Goal: Information Seeking & Learning: Find specific fact

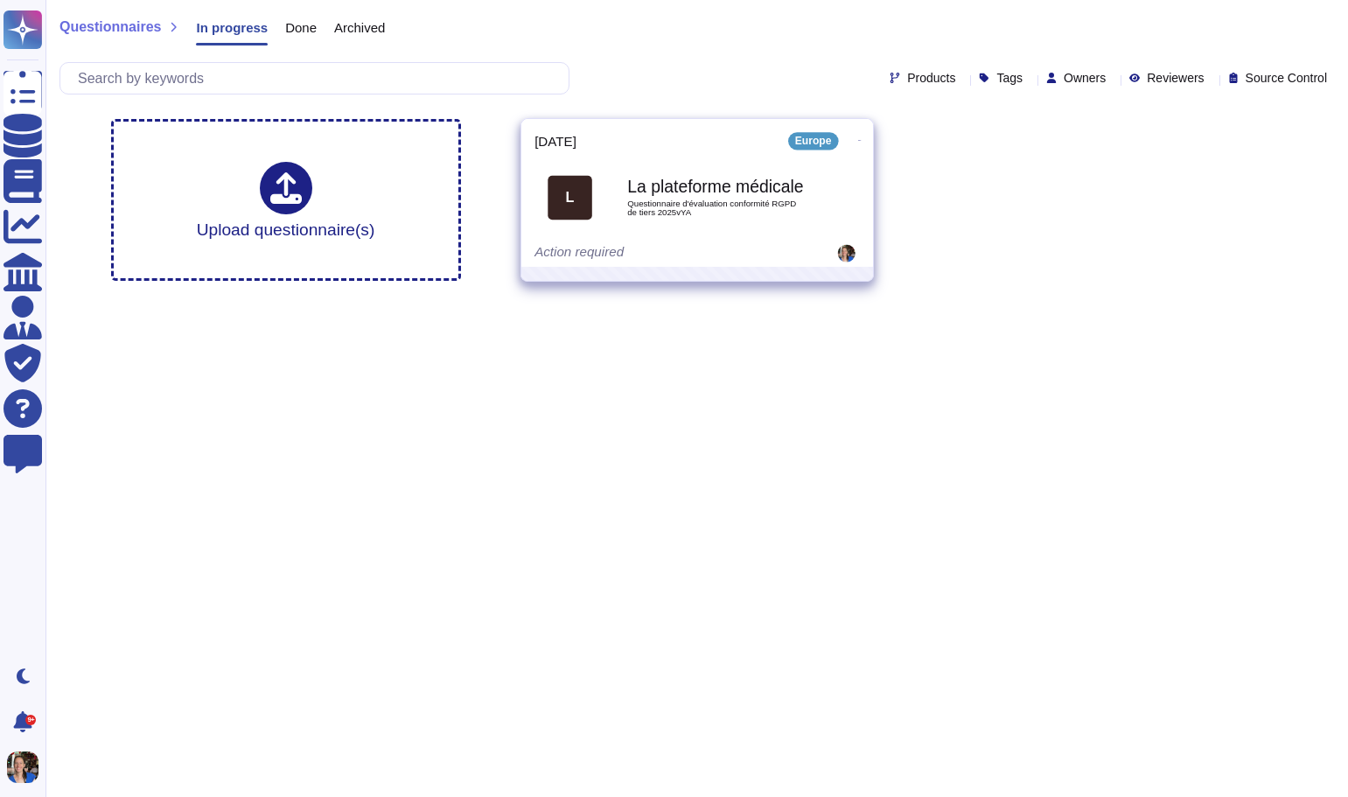
click at [857, 138] on icon at bounding box center [858, 140] width 3 height 4
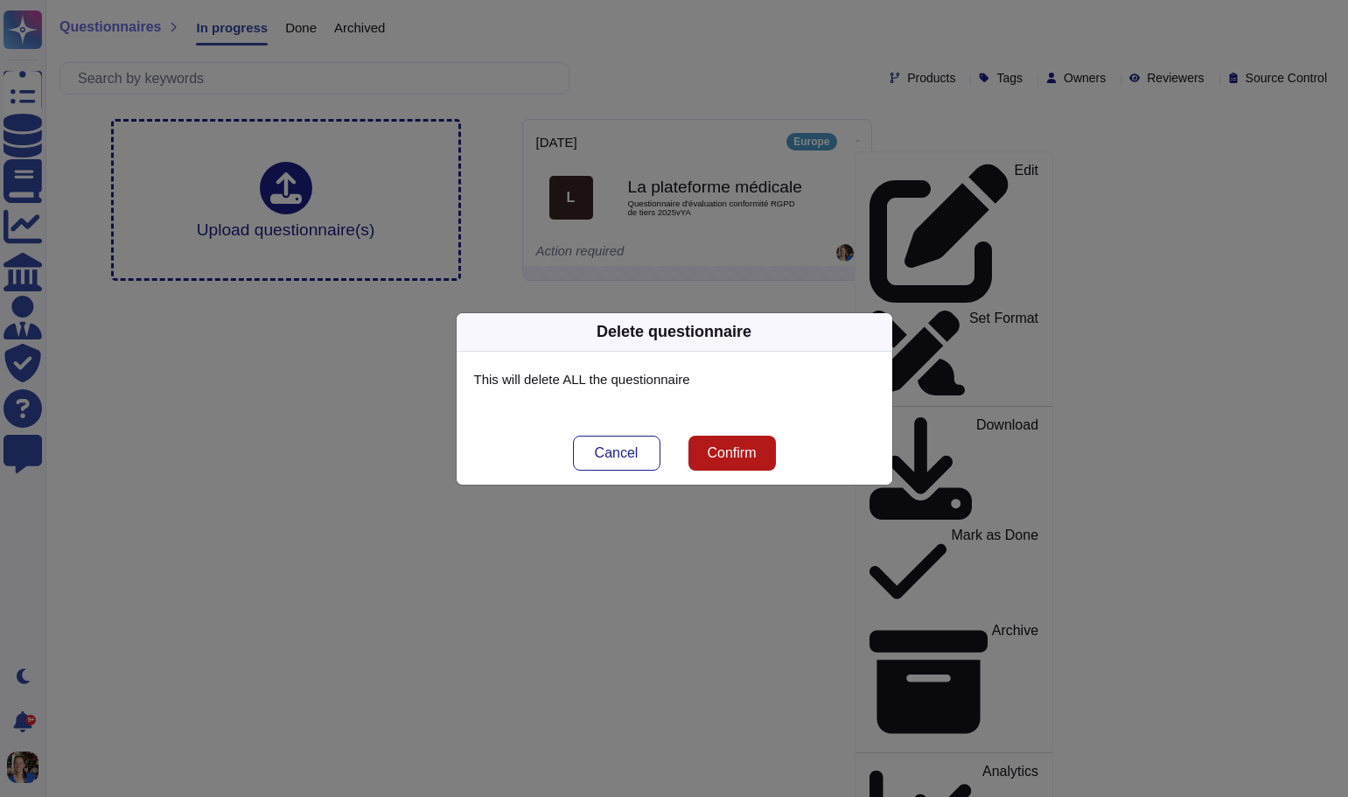
click at [742, 451] on span "Confirm" at bounding box center [731, 453] width 49 height 14
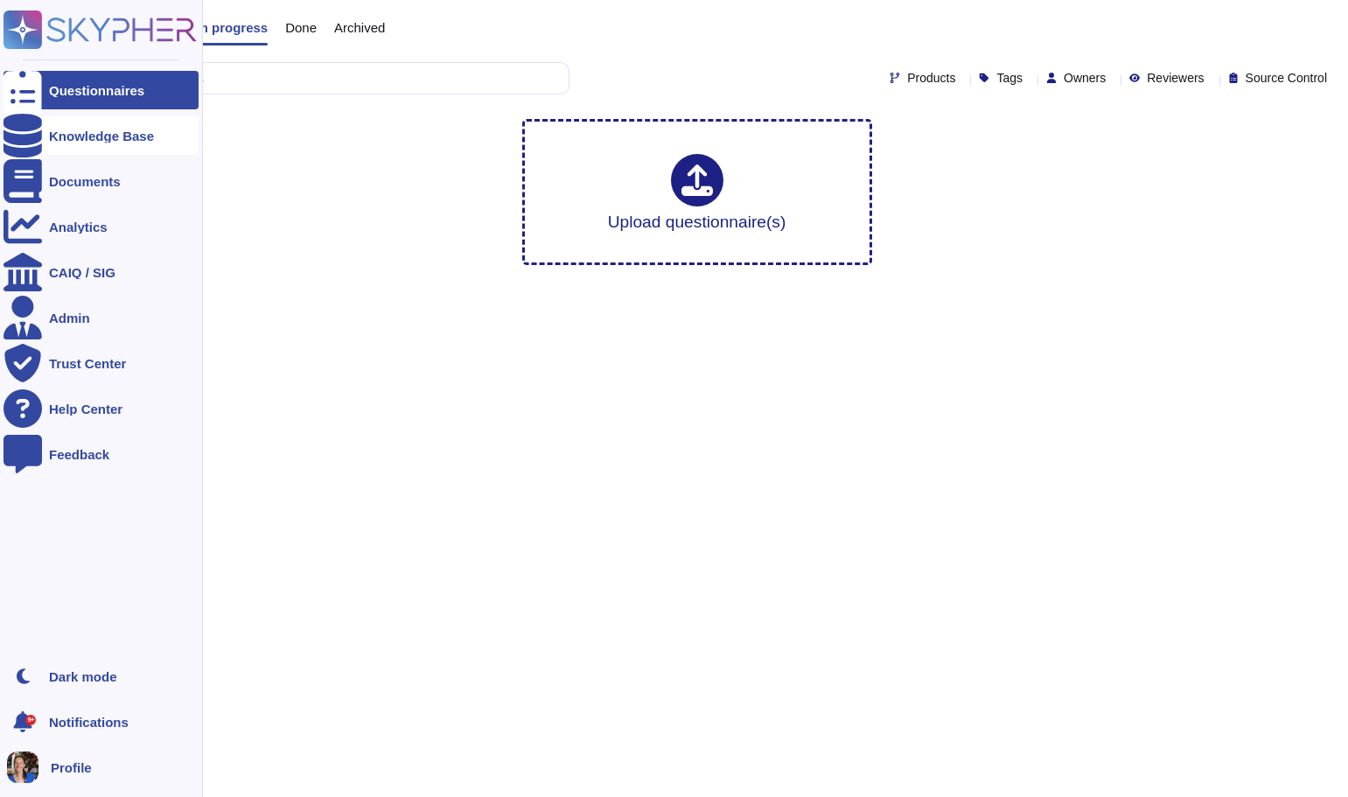
click at [129, 136] on div "Knowledge Base" at bounding box center [101, 135] width 105 height 13
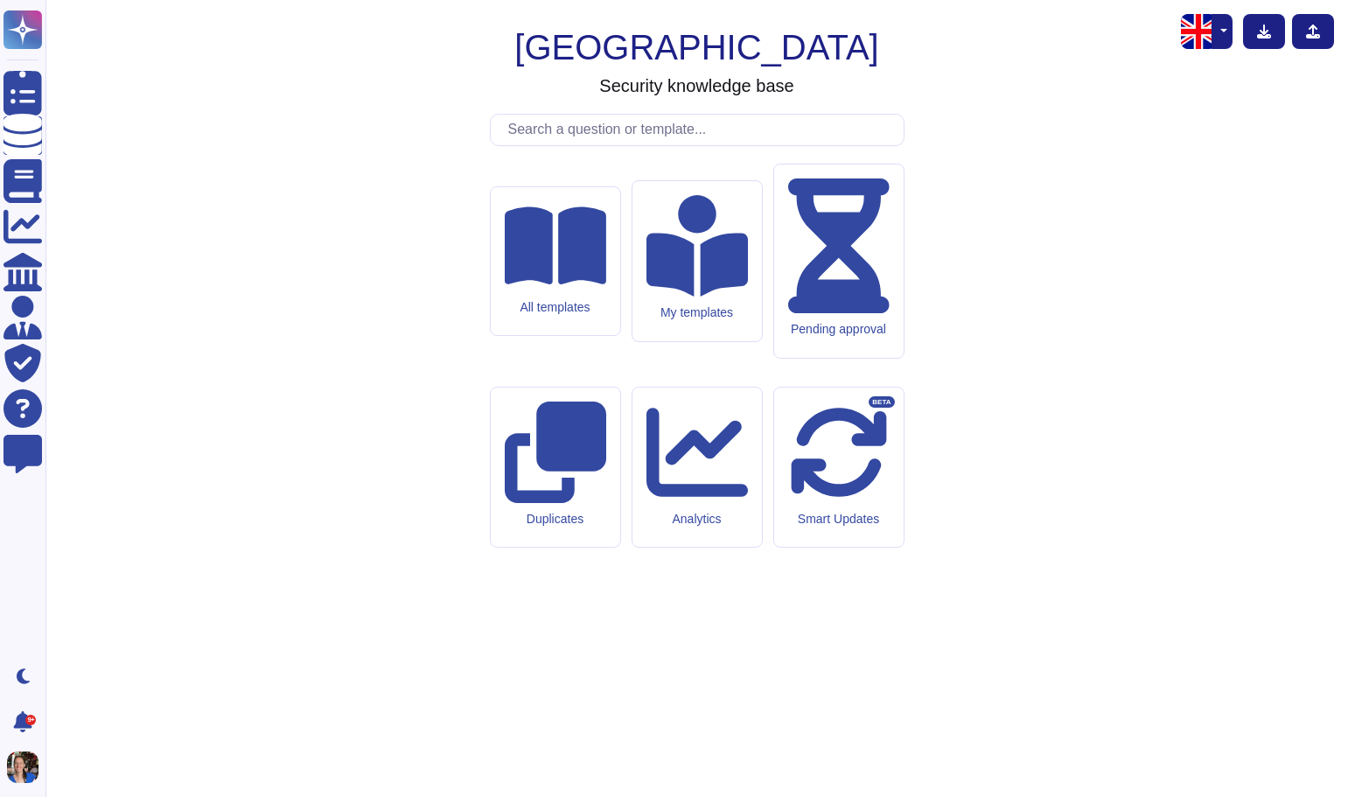
click at [1225, 23] on button "button" at bounding box center [1222, 31] width 21 height 35
click at [1161, 90] on link "French" at bounding box center [1163, 90] width 138 height 21
click at [542, 284] on icon at bounding box center [555, 245] width 102 height 79
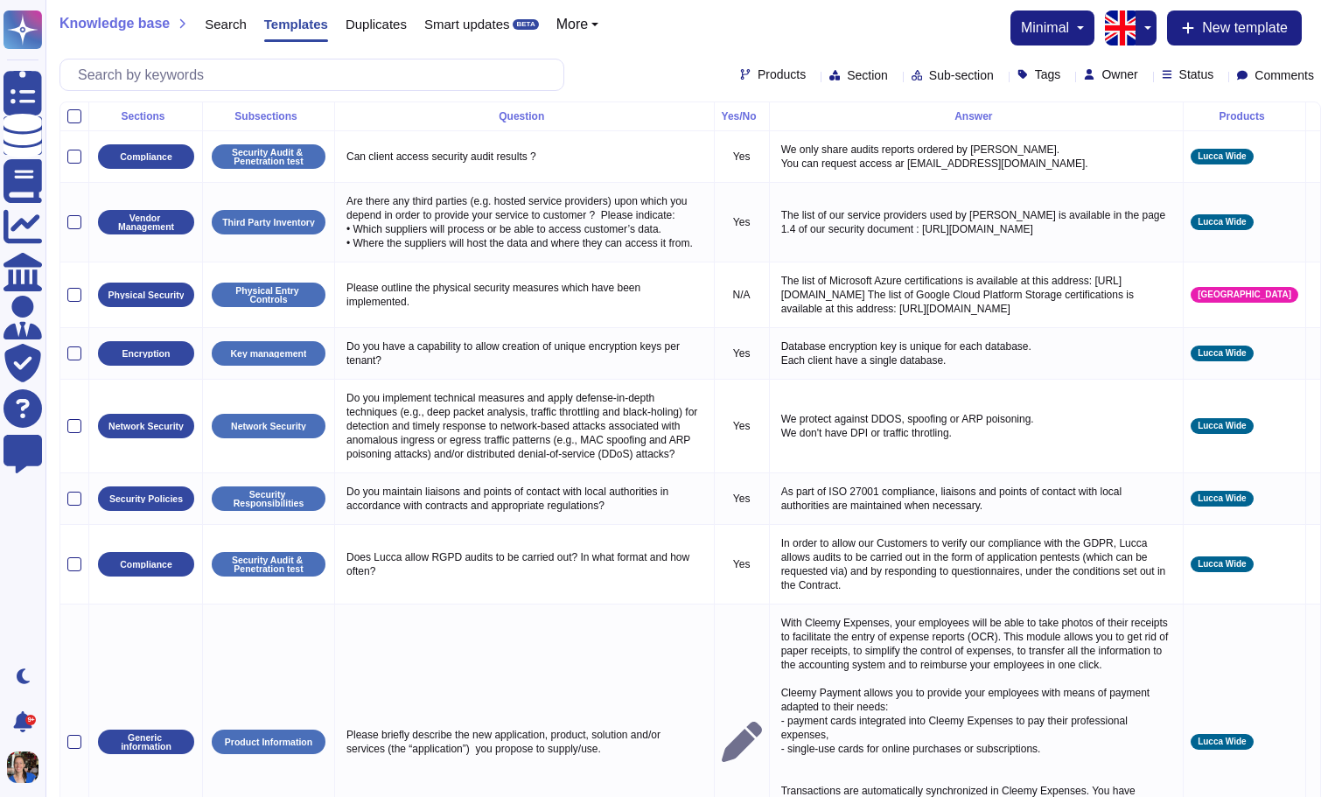
click at [1142, 31] on button "button" at bounding box center [1146, 27] width 21 height 35
click at [1176, 87] on link "French" at bounding box center [1206, 86] width 138 height 21
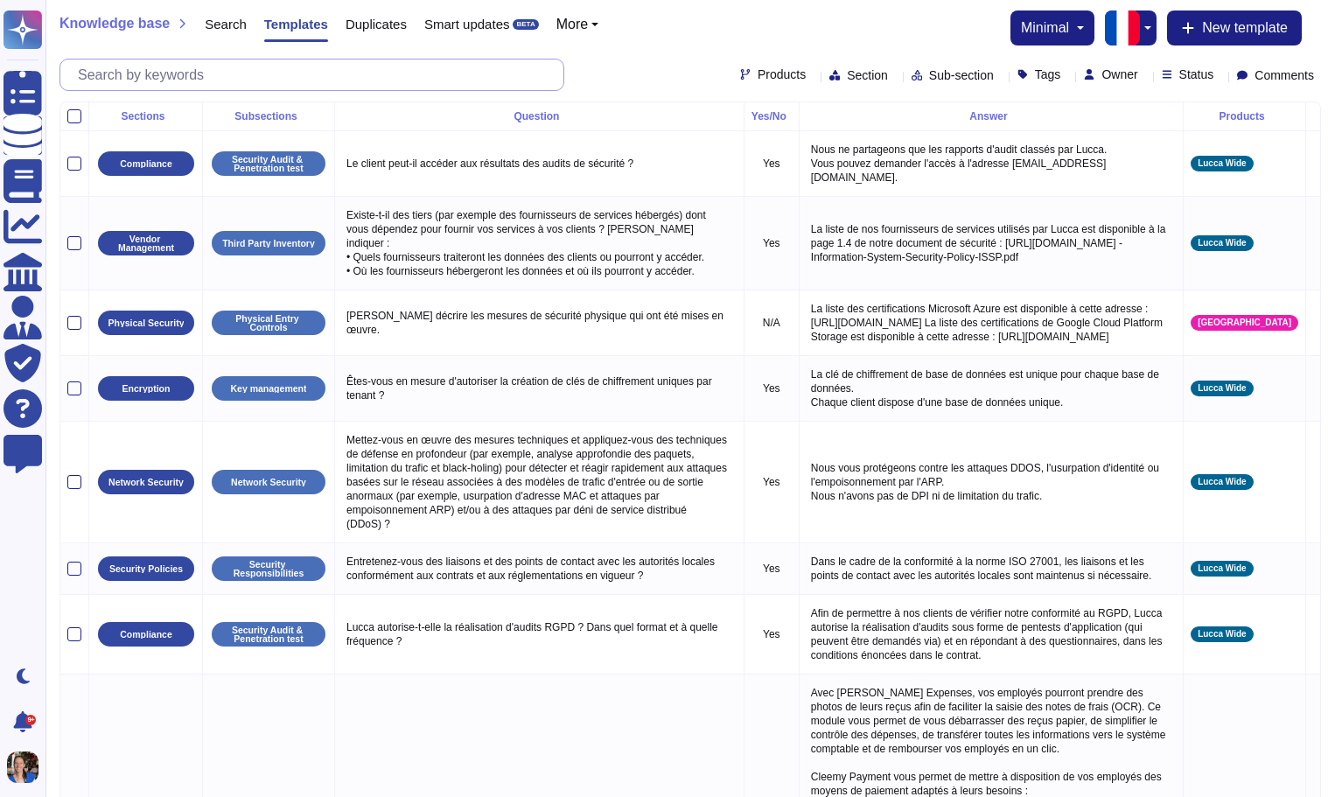
click at [220, 65] on input "text" at bounding box center [316, 74] width 494 height 31
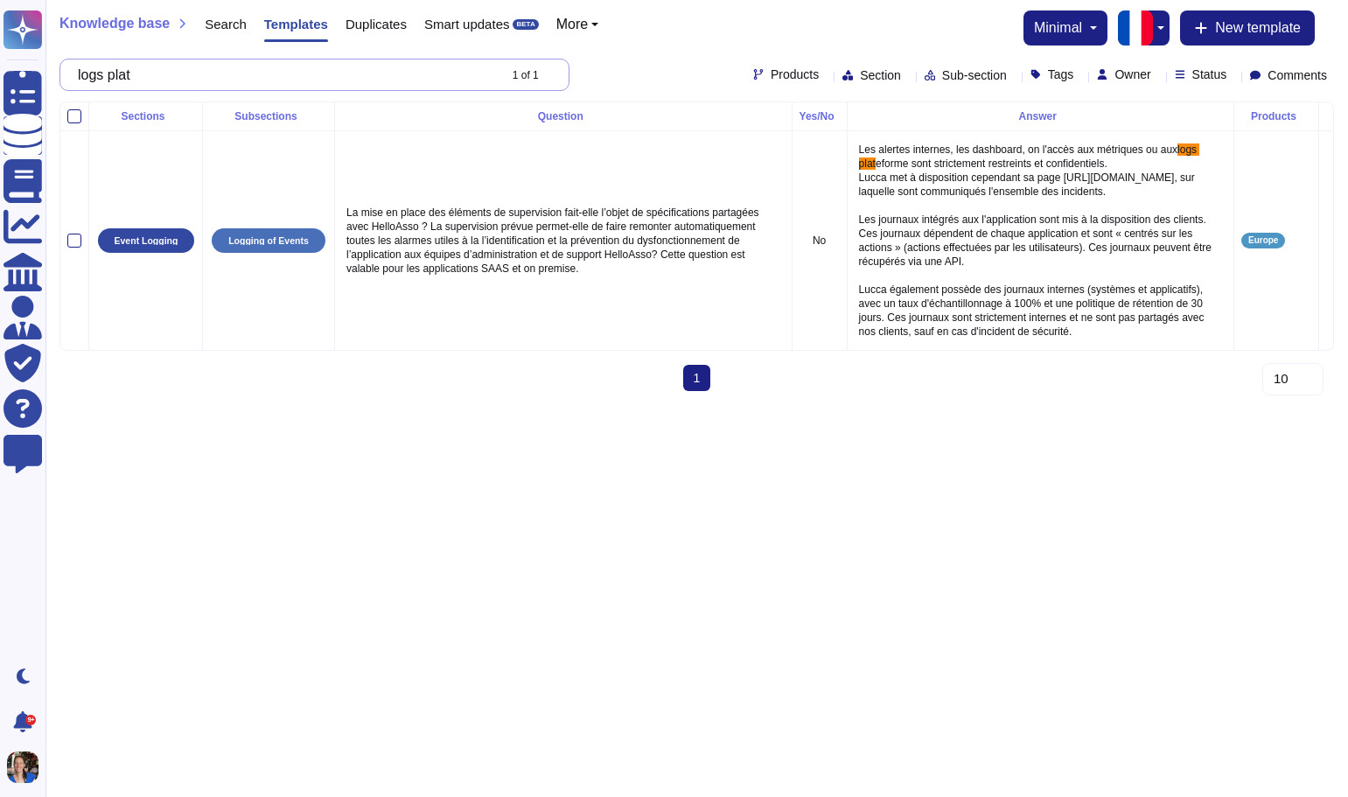
type input "logs plate"
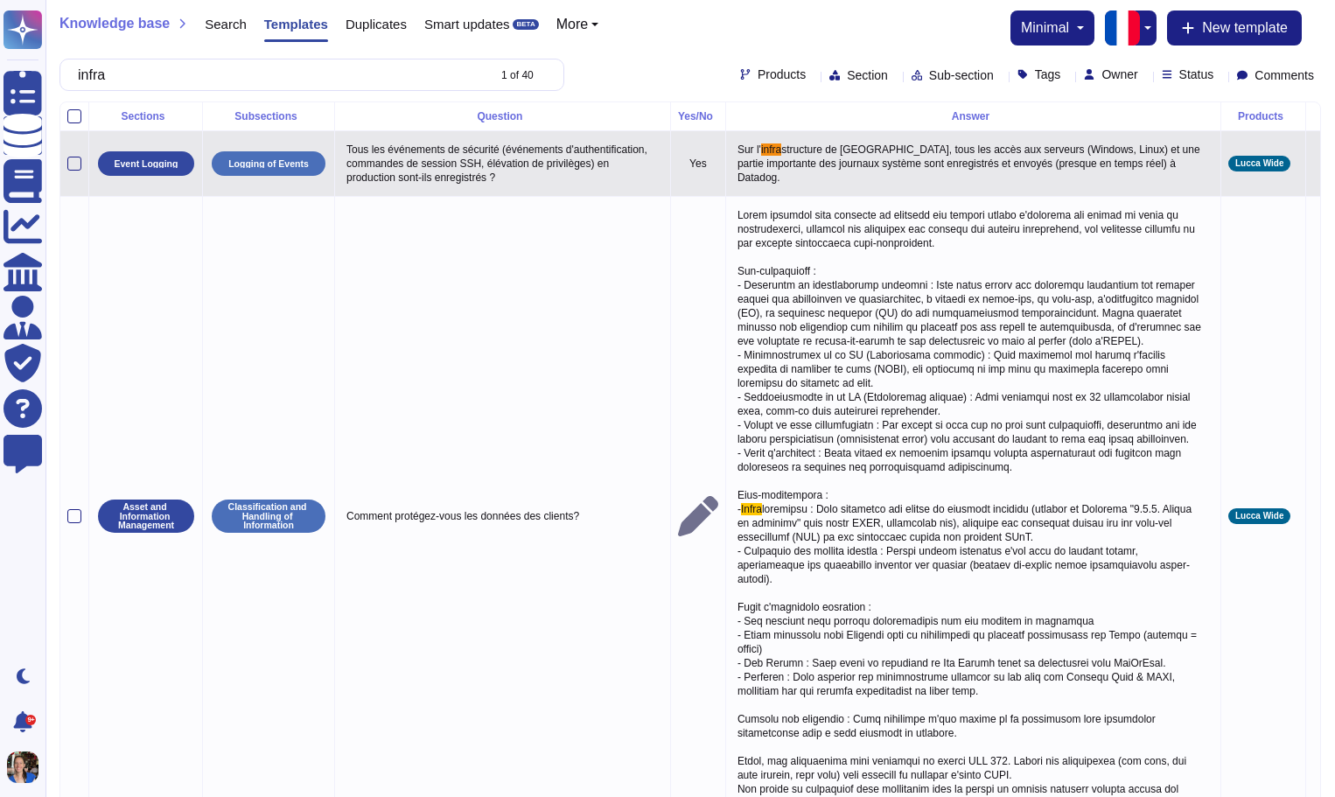
type input "infra"
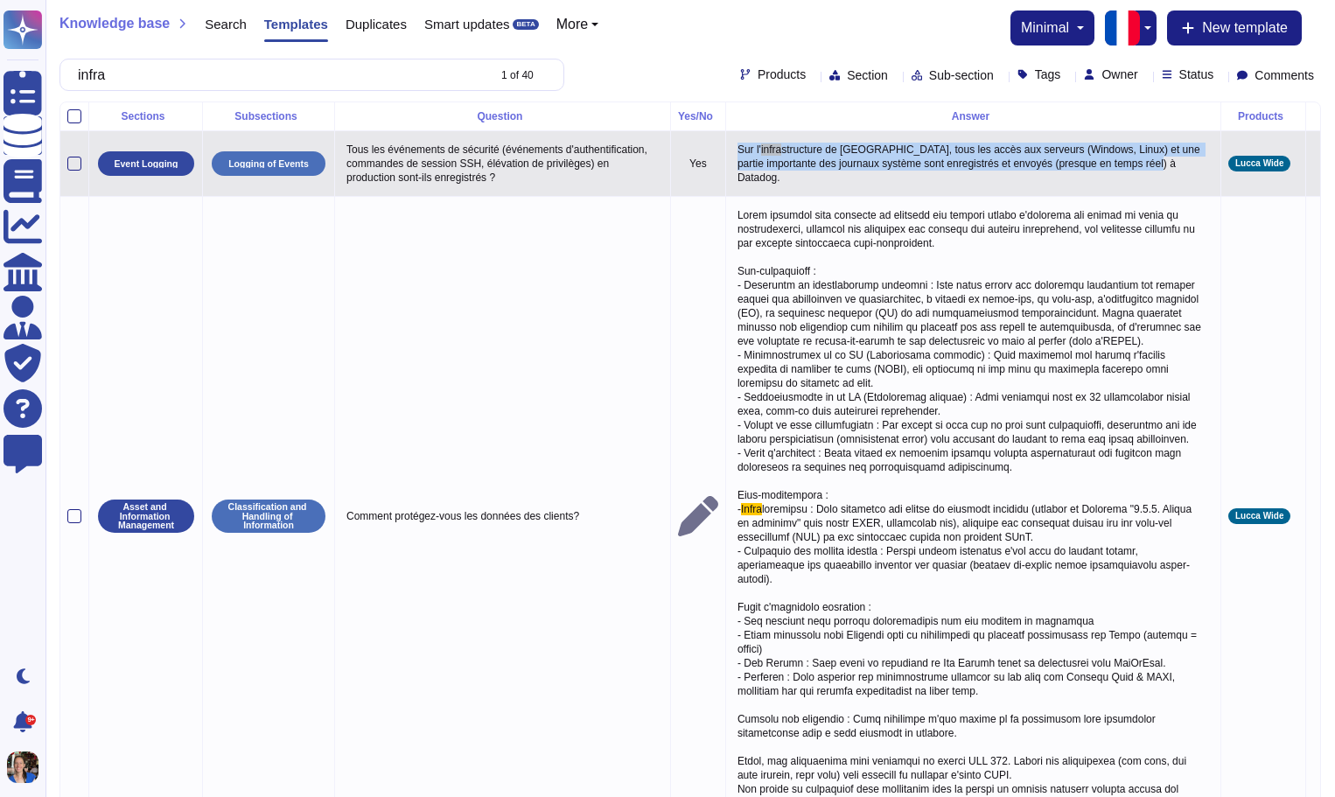
drag, startPoint x: 1195, startPoint y: 171, endPoint x: 737, endPoint y: 153, distance: 458.8
click at [737, 153] on p "Sur l' infra structure de [GEOGRAPHIC_DATA], tous les accès aux serveurs (Windo…" at bounding box center [973, 163] width 480 height 51
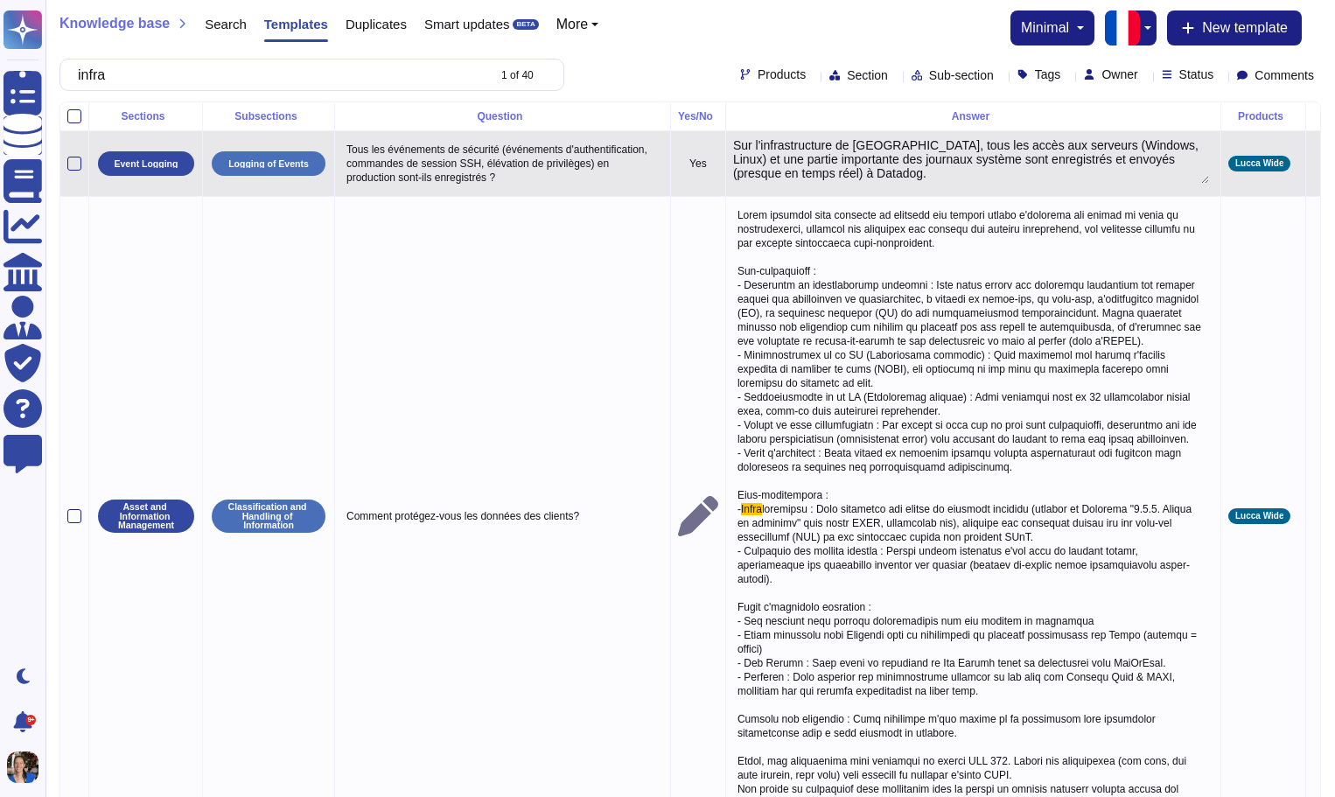
type textarea "Sur l'infrastructure de [GEOGRAPHIC_DATA], tous les accès aux serveurs (Windows…"
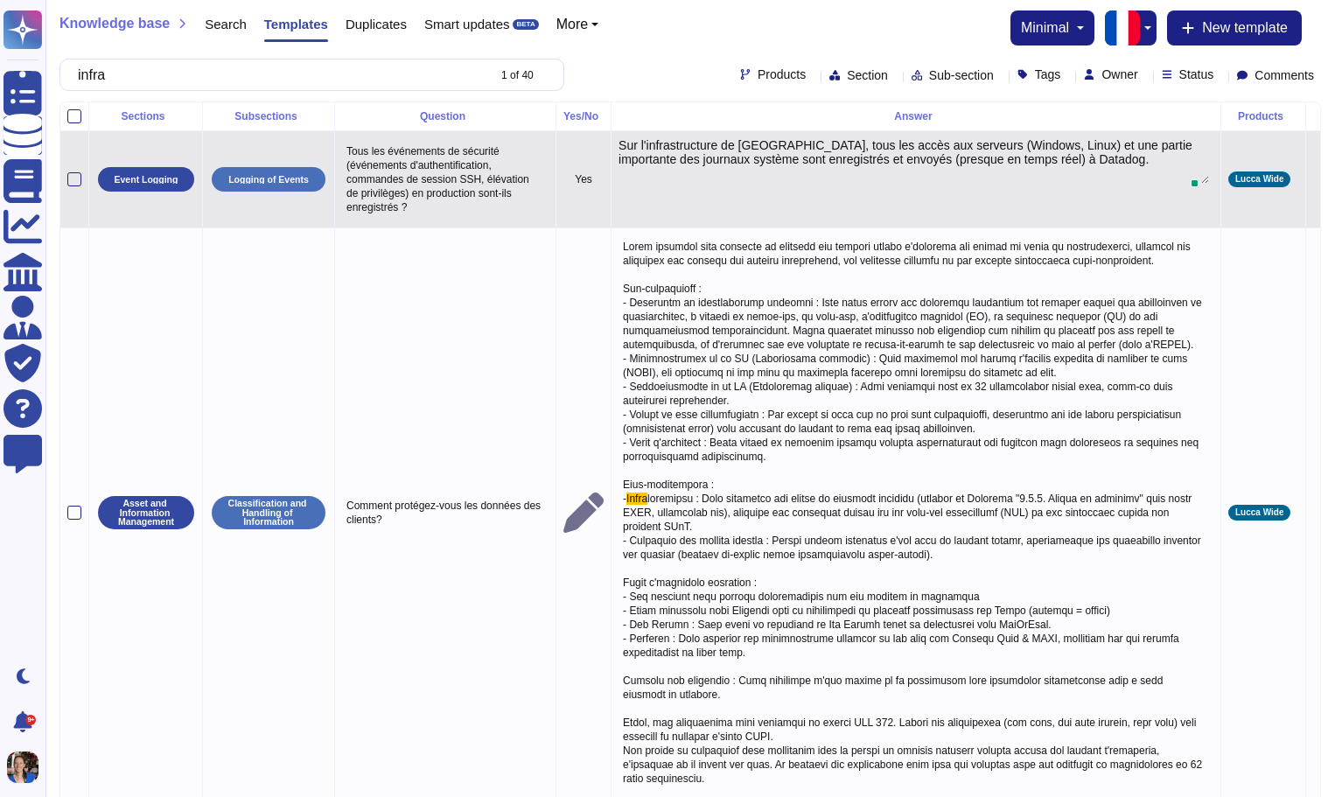
drag, startPoint x: 876, startPoint y: 179, endPoint x: 733, endPoint y: 150, distance: 145.7
click at [733, 150] on td "Sur l'infrastructure de [GEOGRAPHIC_DATA], tous les accès aux serveurs (Windows…" at bounding box center [917, 179] width 610 height 97
